Goal: Find contact information: Find contact information

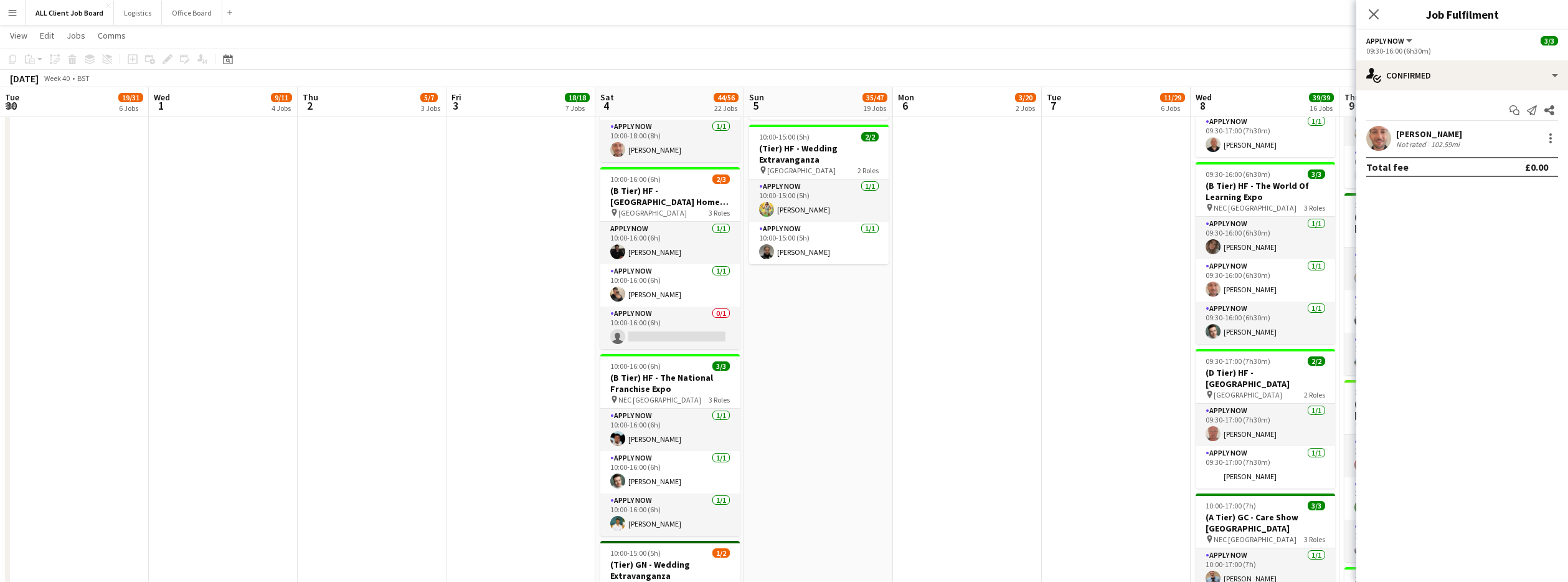
scroll to position [0, 334]
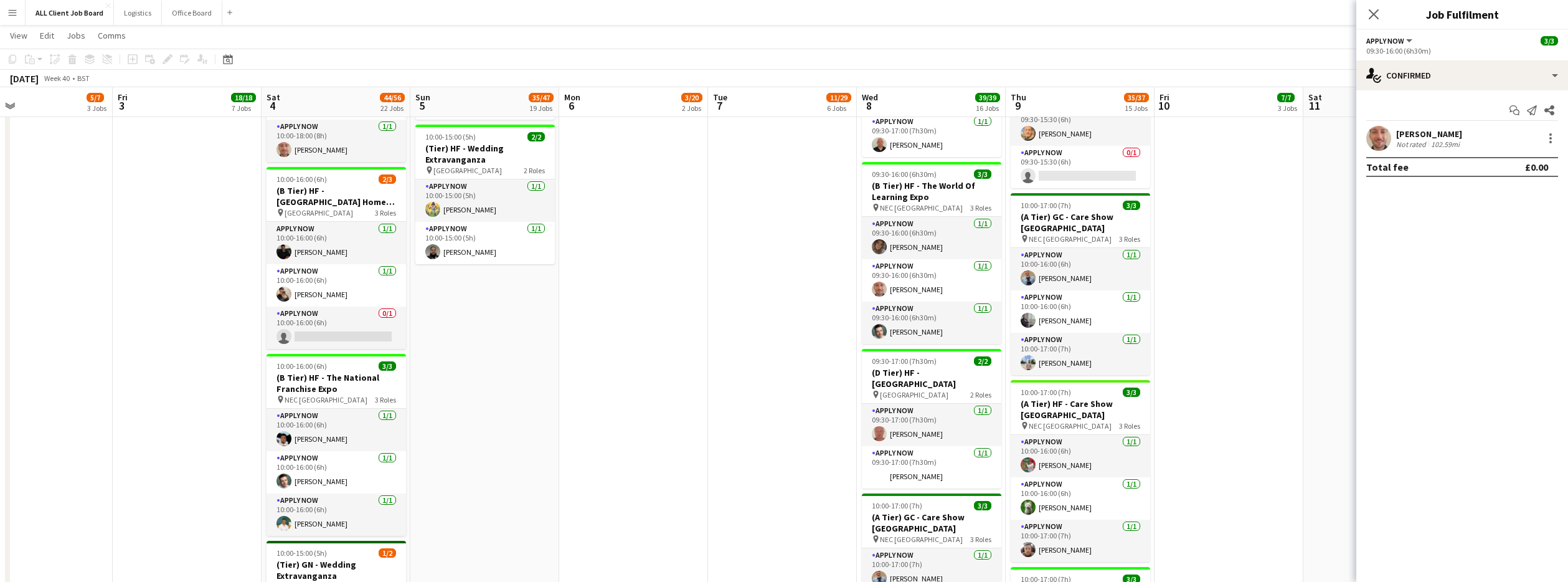
click at [1374, 10] on icon "Close pop-in" at bounding box center [1374, 14] width 10 height 10
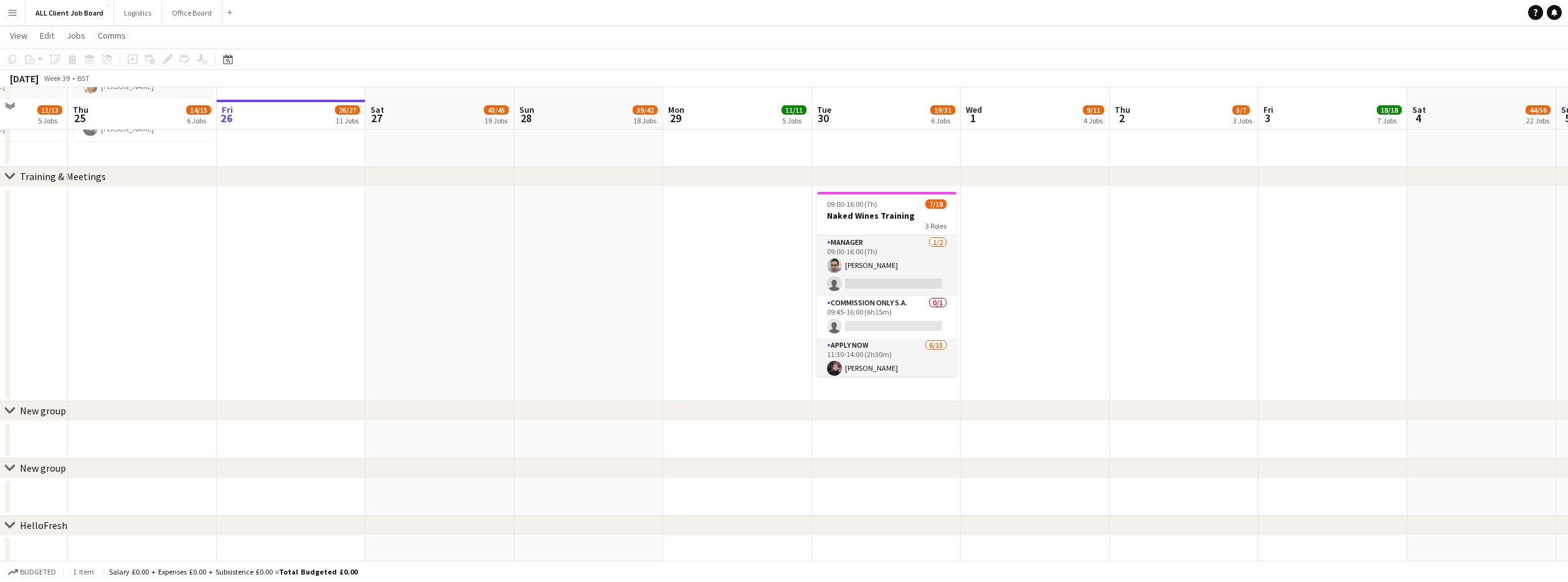
scroll to position [4568, 0]
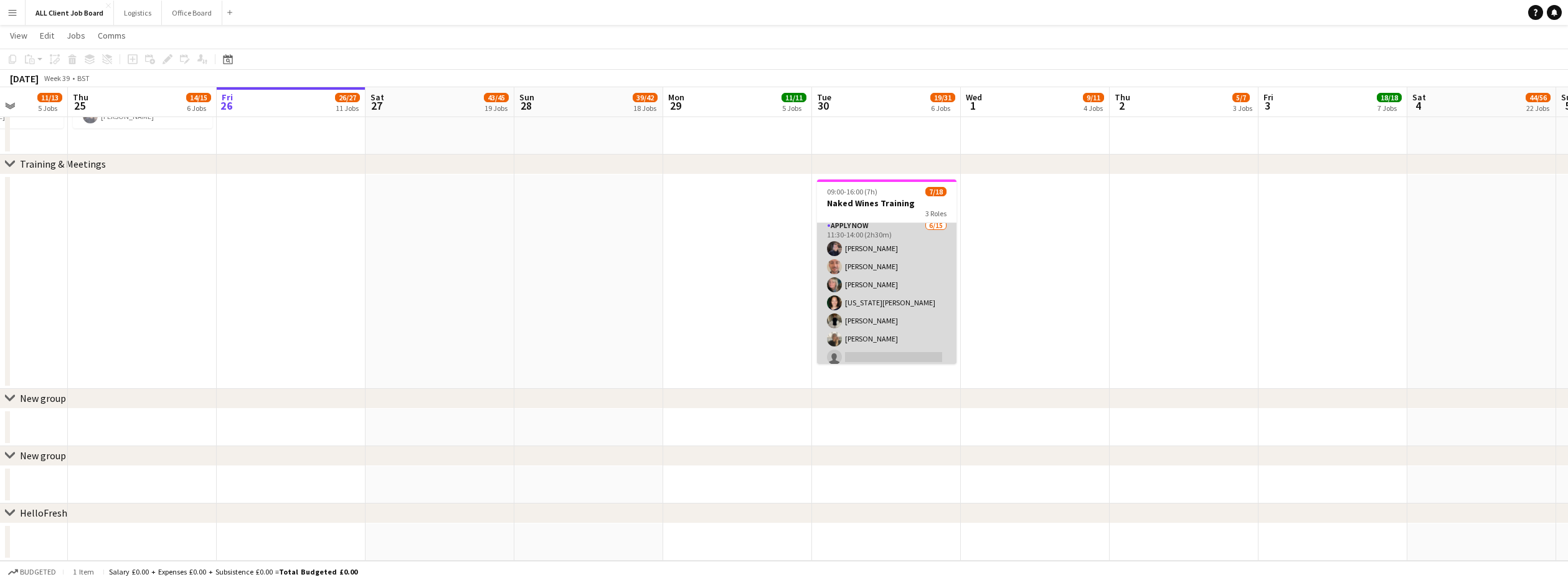
click at [888, 268] on app-card-role "APPLY NOW [DATE] 11:30-14:00 (2h30m) [PERSON_NAME] [PERSON_NAME] [PERSON_NAME] …" at bounding box center [887, 367] width 139 height 295
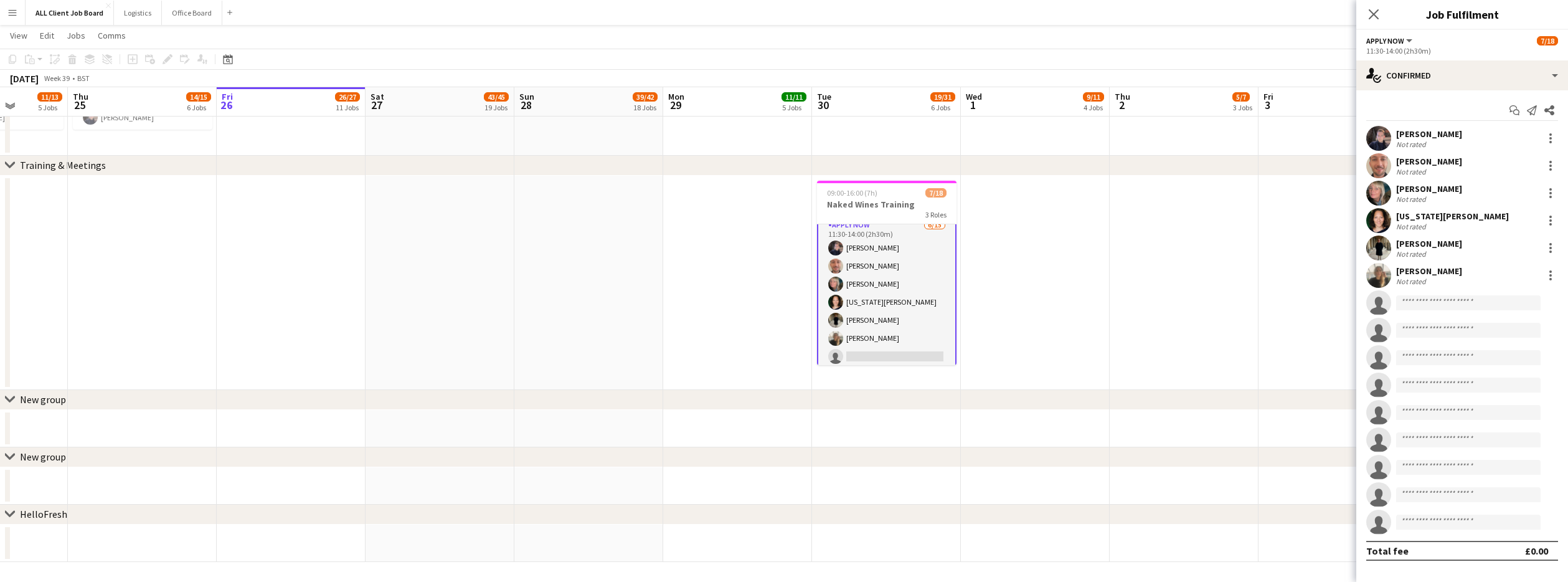
scroll to position [4566, 0]
click at [1387, 221] on app-user-avatar at bounding box center [1378, 220] width 25 height 25
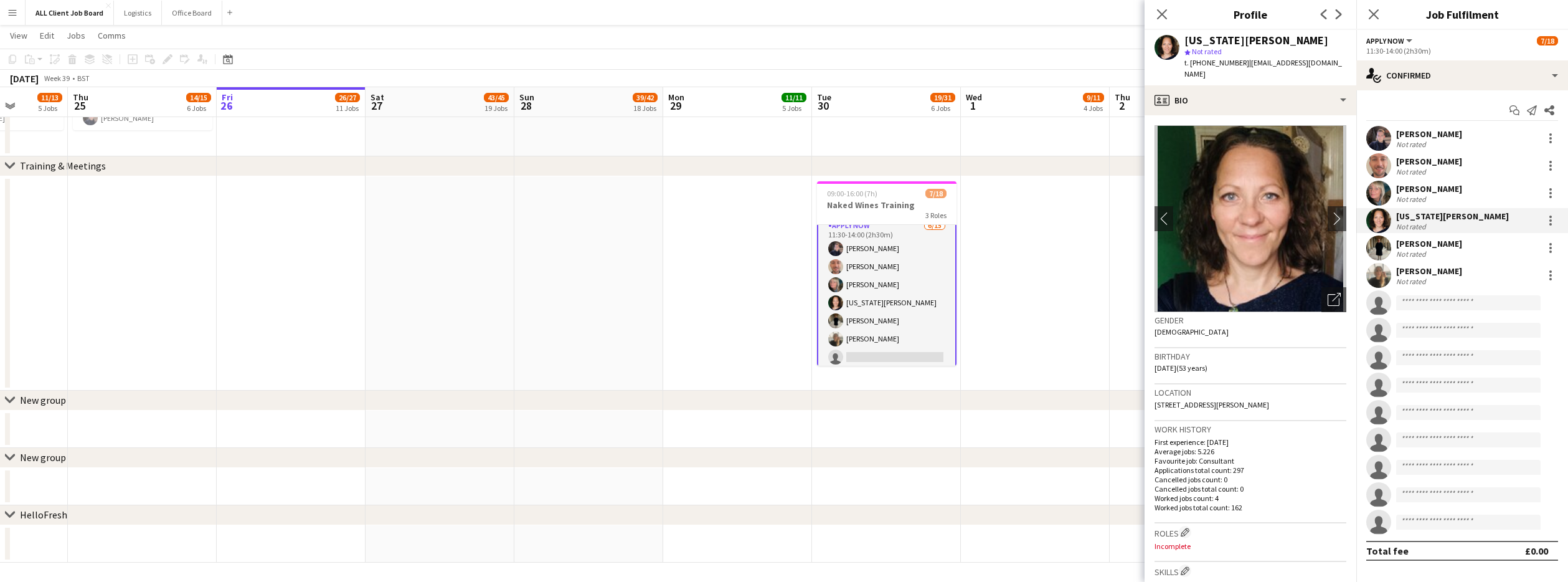
drag, startPoint x: 1338, startPoint y: 62, endPoint x: 1242, endPoint y: 64, distance: 96.0
click at [1242, 64] on div "[US_STATE][PERSON_NAME] star Not rated t. [PHONE_NUMBER] | [EMAIL_ADDRESS][DOMA…" at bounding box center [1250, 58] width 212 height 56
copy span "[EMAIL_ADDRESS][DOMAIN_NAME]"
click at [1416, 135] on div "[PERSON_NAME]" at bounding box center [1429, 133] width 66 height 12
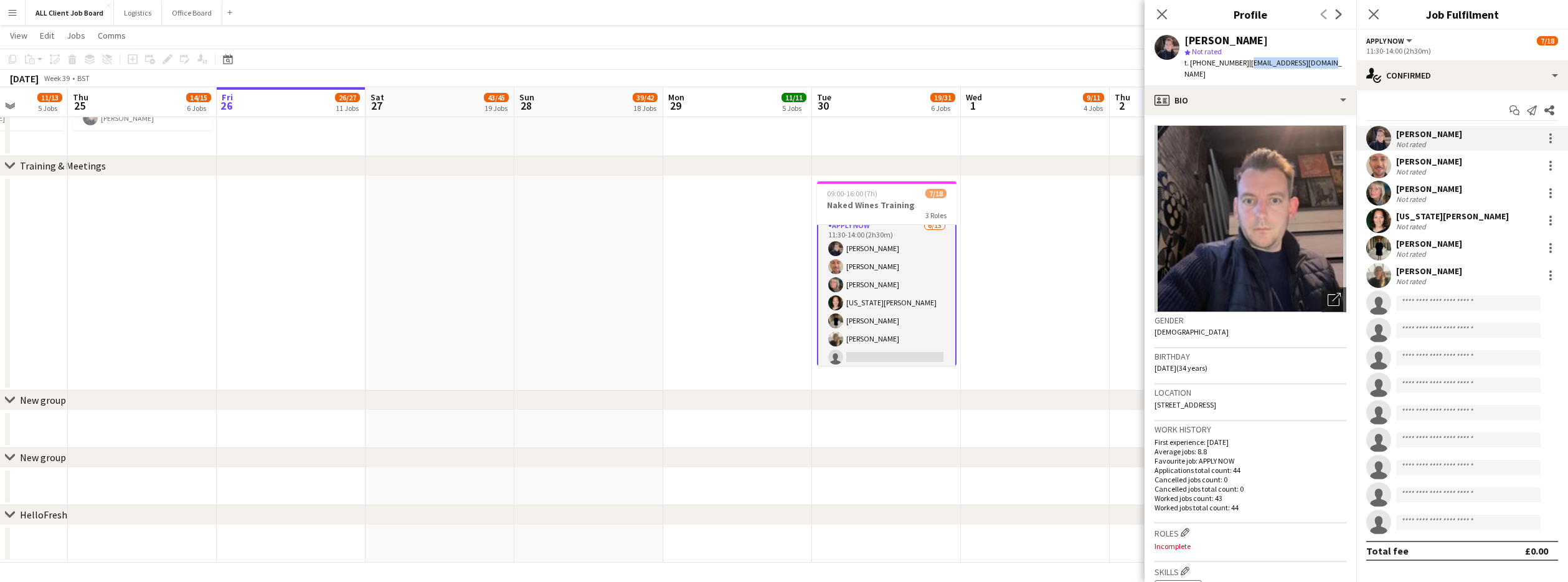
drag, startPoint x: 1324, startPoint y: 63, endPoint x: 1247, endPoint y: 64, distance: 77.0
click at [1247, 64] on div "[PERSON_NAME] star Not rated t. [PHONE_NUMBER] | [EMAIL_ADDRESS][DOMAIN_NAME]" at bounding box center [1250, 58] width 212 height 56
click at [1437, 246] on div "[PERSON_NAME]" at bounding box center [1429, 243] width 66 height 12
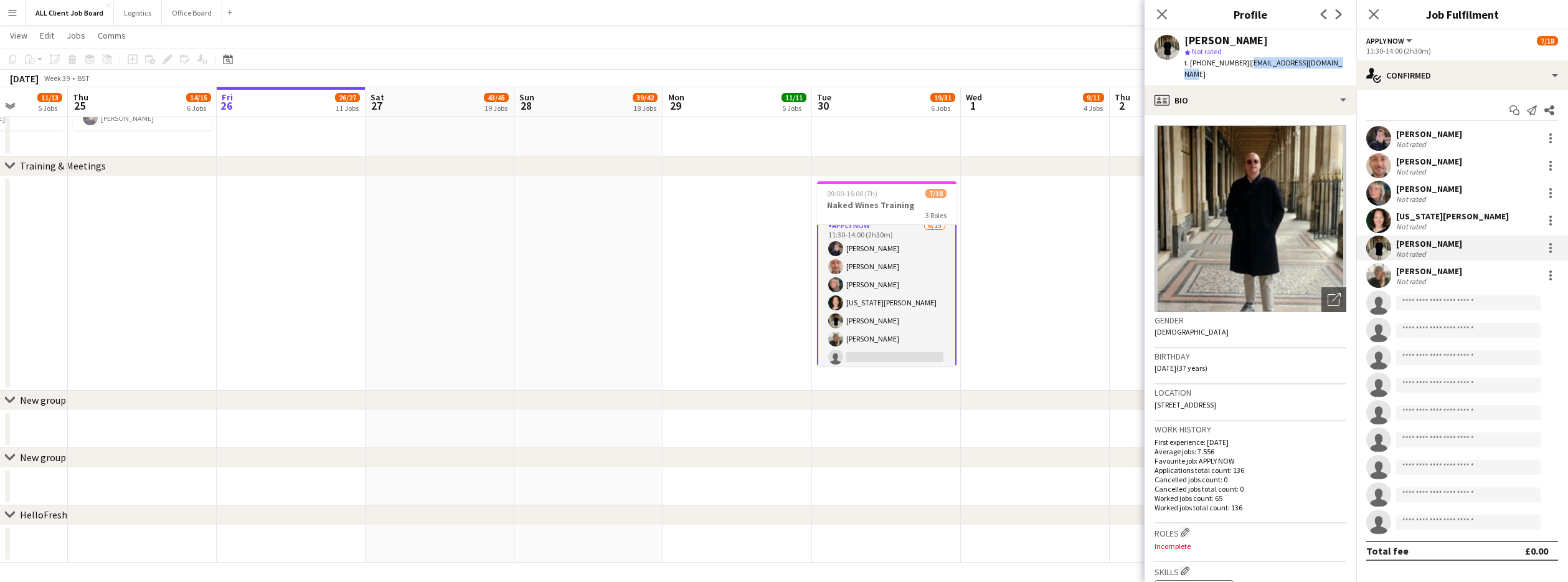
drag, startPoint x: 1347, startPoint y: 64, endPoint x: 1245, endPoint y: 65, distance: 102.0
click at [1245, 65] on div "[PERSON_NAME] star Not rated t. [PHONE_NUMBER] | [EMAIL_ADDRESS][DOMAIN_NAME]" at bounding box center [1250, 58] width 212 height 56
copy span "[EMAIL_ADDRESS][DOMAIN_NAME]"
click at [1467, 281] on div "[PERSON_NAME] Not rated" at bounding box center [1462, 275] width 212 height 25
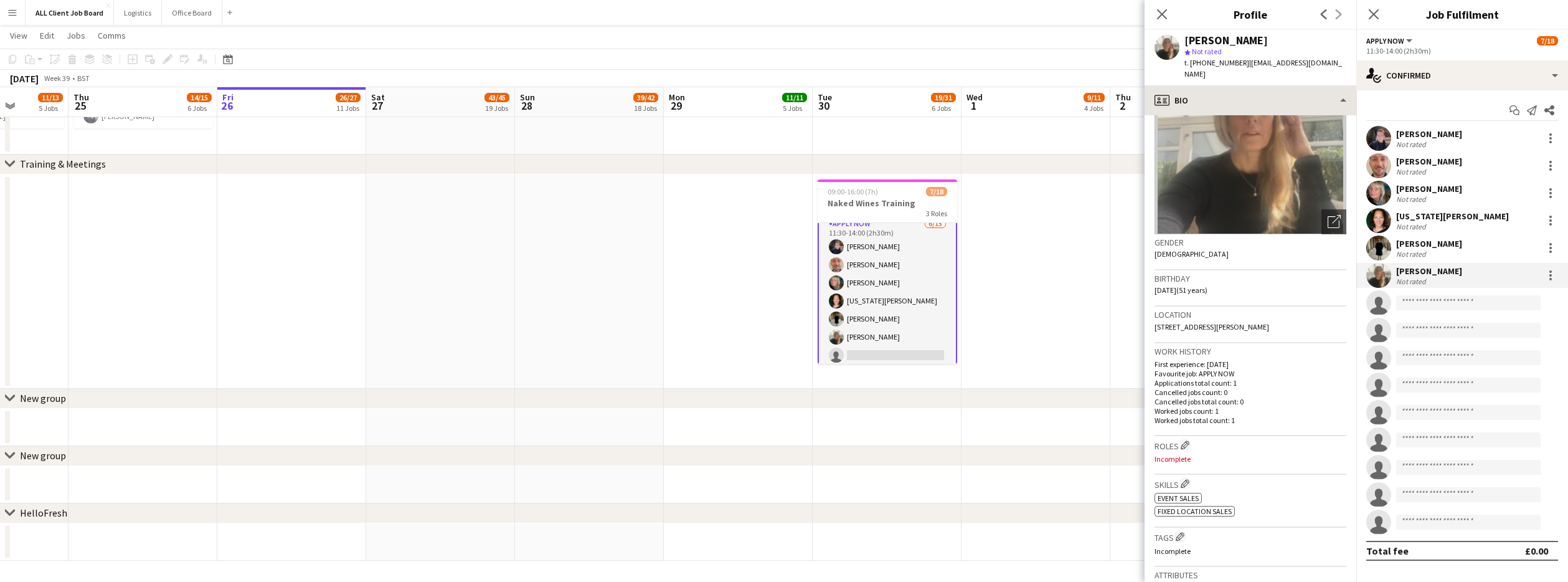
scroll to position [85, 0]
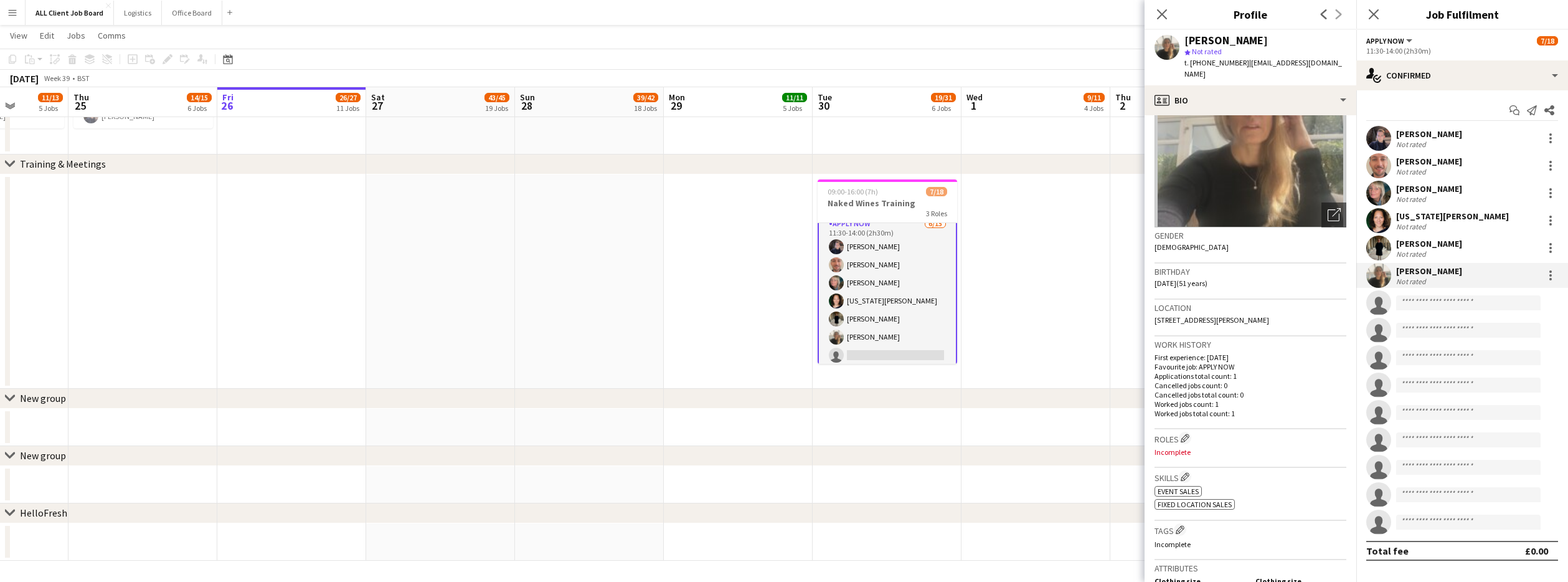
drag, startPoint x: 1327, startPoint y: 63, endPoint x: 1246, endPoint y: 66, distance: 81.1
click at [1246, 66] on div "[PERSON_NAME] star Not rated t. [PHONE_NUMBER] | [EMAIL_ADDRESS][DOMAIN_NAME]" at bounding box center [1250, 58] width 212 height 56
copy span "[EMAIL_ADDRESS][DOMAIN_NAME]"
click at [1458, 139] on div "[PERSON_NAME] Not rated" at bounding box center [1462, 138] width 212 height 25
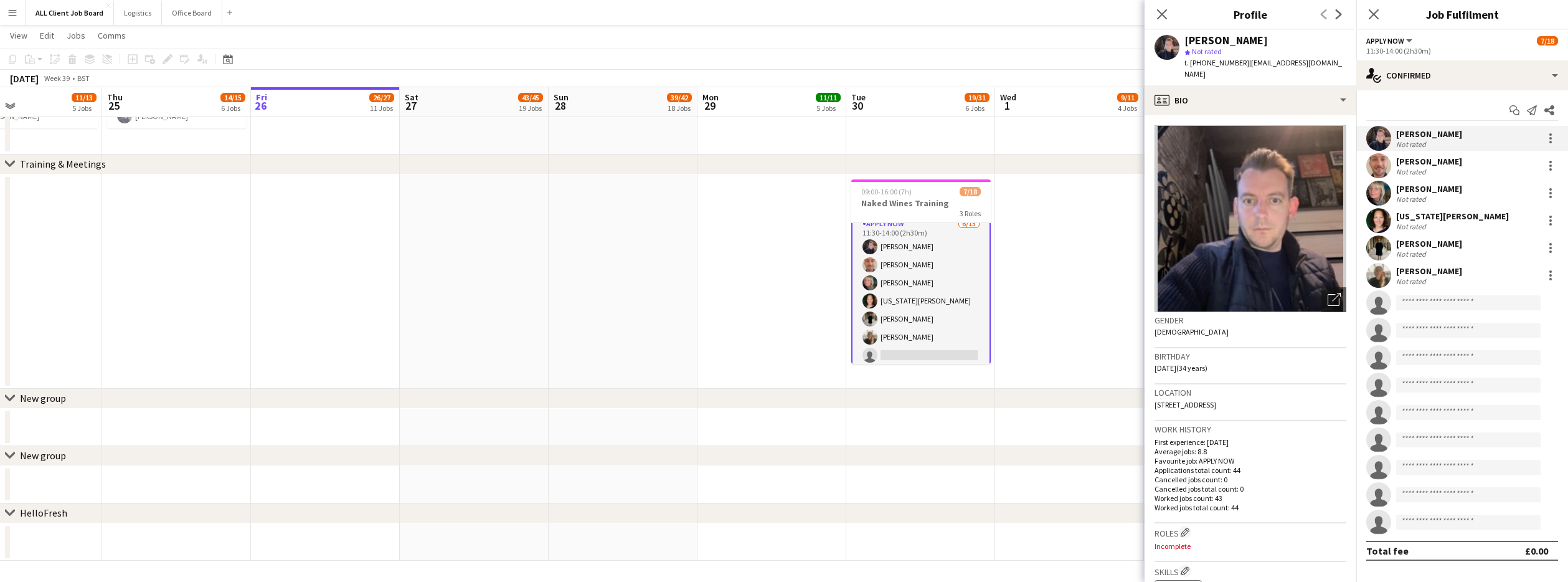
scroll to position [0, 338]
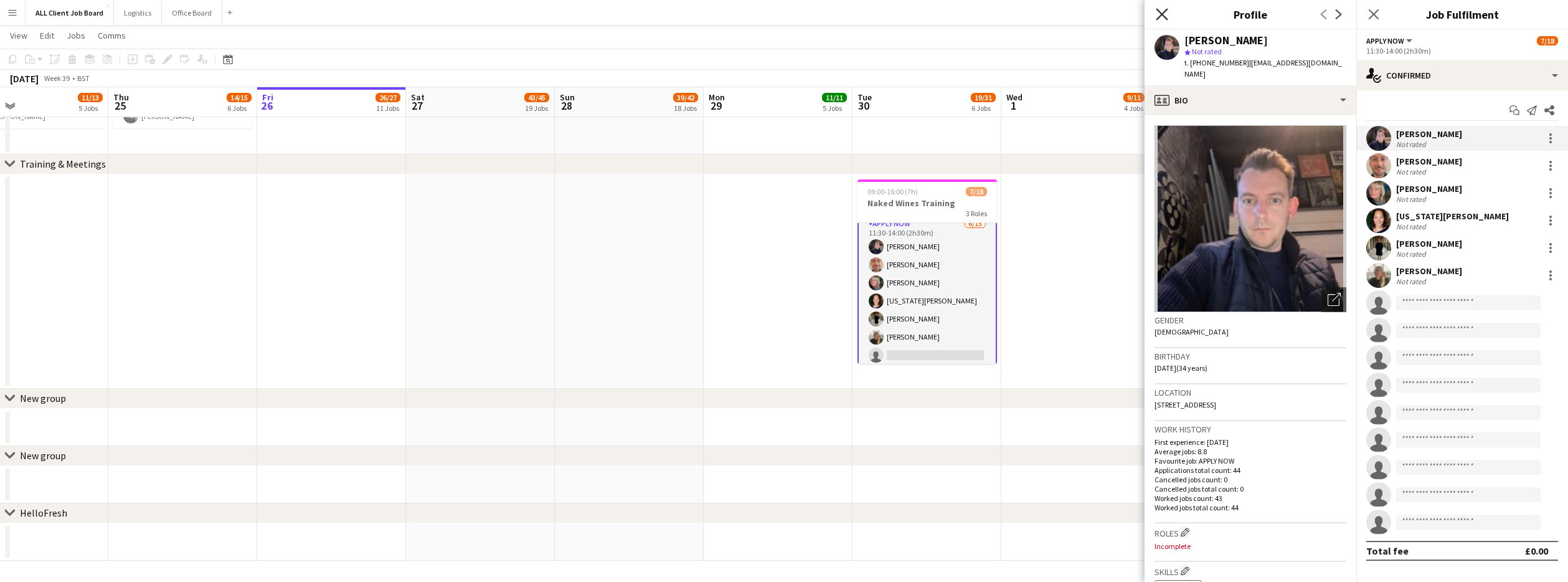
click at [1164, 15] on icon "Close pop-in" at bounding box center [1161, 14] width 12 height 12
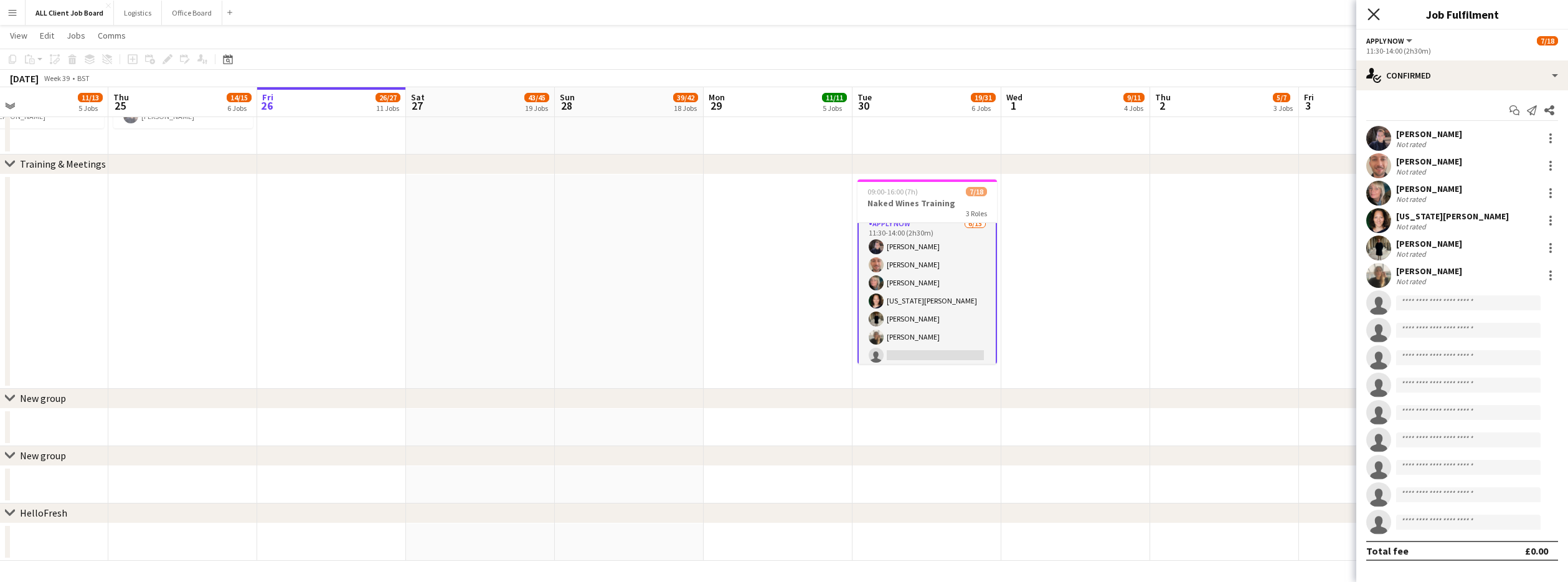
click at [1372, 18] on icon "Close pop-in" at bounding box center [1373, 14] width 12 height 12
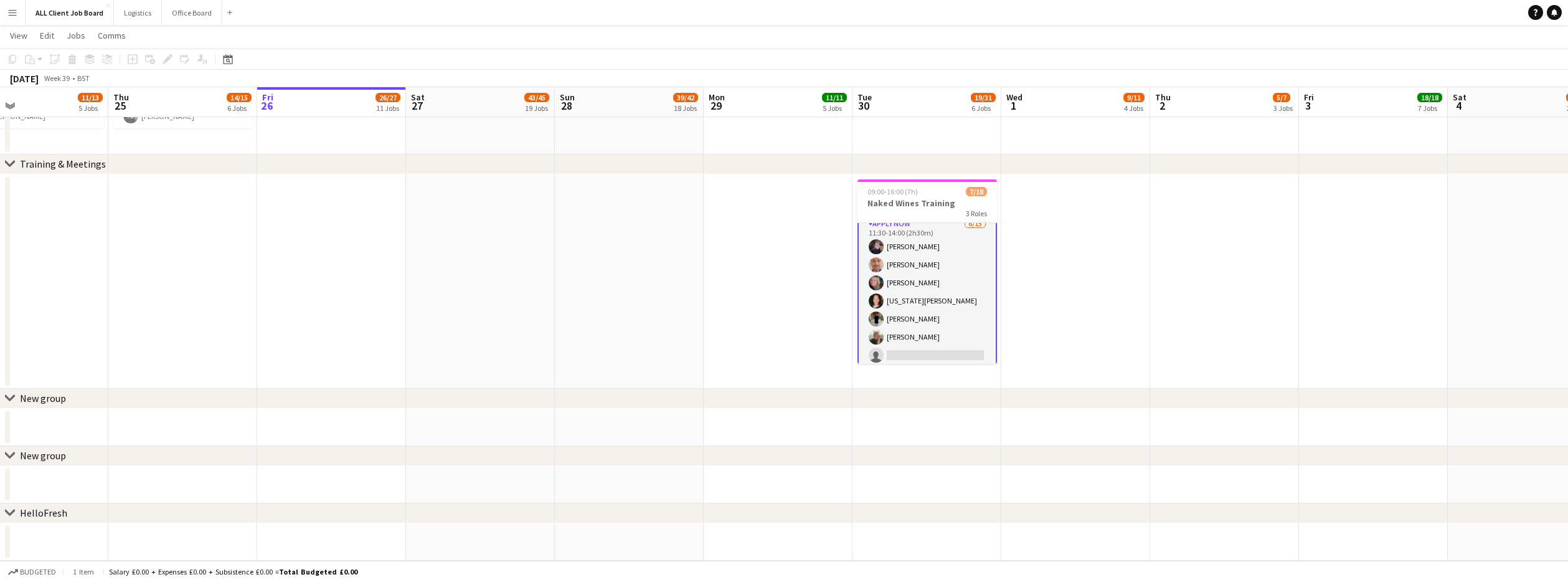
scroll to position [0, 339]
